Goal: Check status: Check status

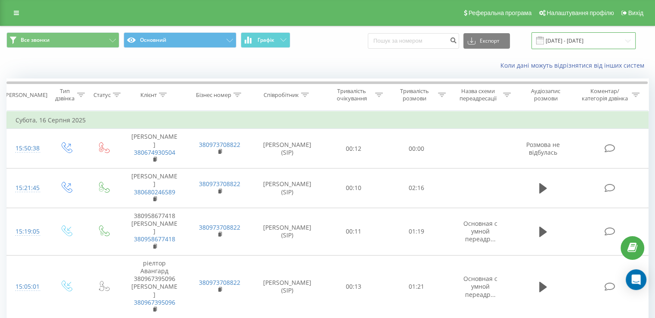
click at [588, 34] on input "[DATE] - [DATE]" at bounding box center [583, 40] width 104 height 17
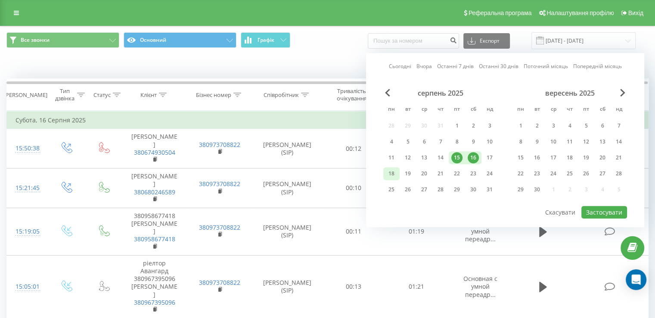
click at [395, 175] on div "18" at bounding box center [391, 173] width 11 height 11
click at [407, 175] on div "19" at bounding box center [407, 173] width 11 height 11
click at [594, 211] on button "Застосувати" at bounding box center [604, 212] width 46 height 12
type input "[DATE] - [DATE]"
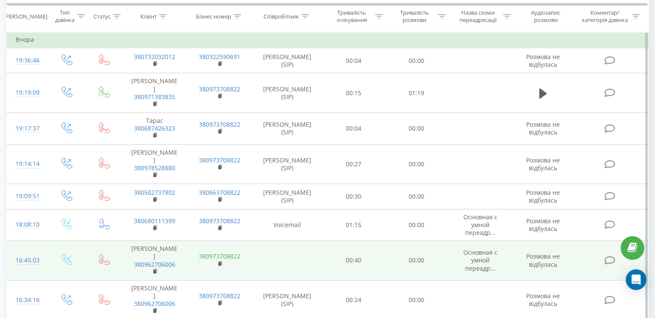
scroll to position [129, 0]
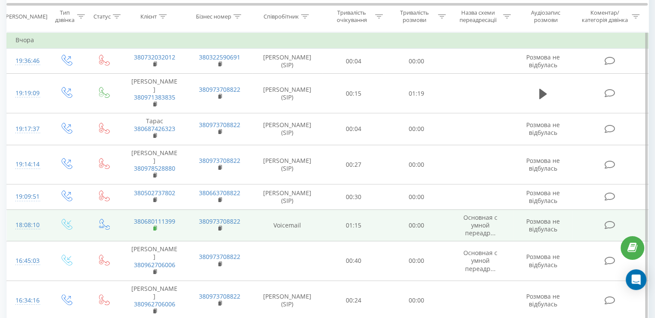
click at [153, 225] on icon at bounding box center [155, 228] width 5 height 6
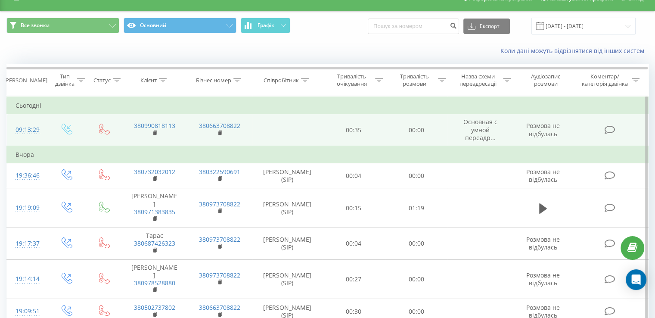
scroll to position [0, 0]
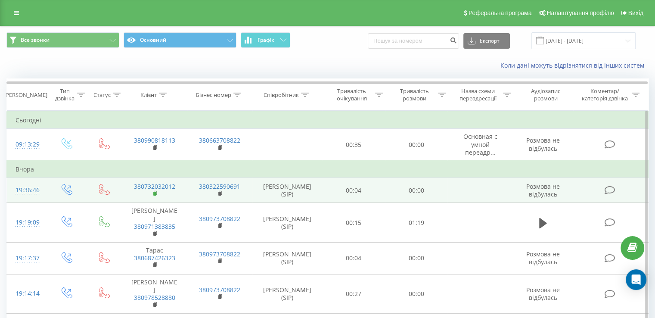
click at [156, 190] on icon at bounding box center [155, 193] width 5 height 6
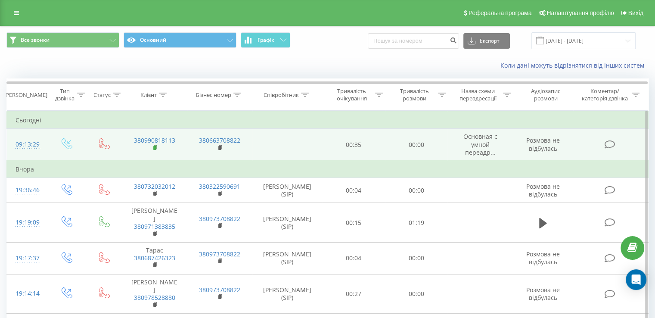
click at [154, 145] on icon at bounding box center [155, 147] width 3 height 4
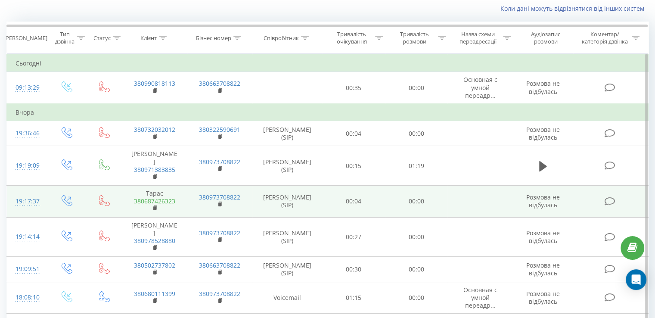
scroll to position [86, 0]
